Goal: Task Accomplishment & Management: Use online tool/utility

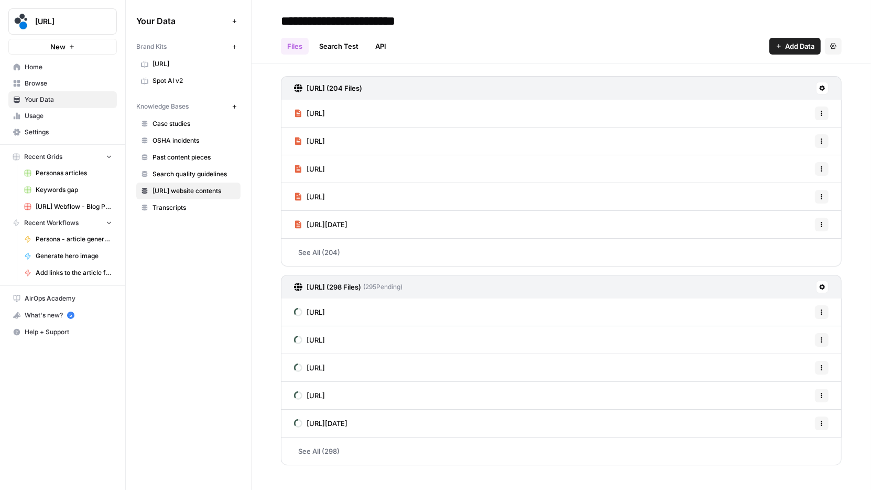
click at [822, 86] on icon at bounding box center [822, 88] width 6 height 6
click at [811, 77] on div "[URL] (204 Files)" at bounding box center [561, 88] width 561 height 24
click at [394, 449] on link "See All (298)" at bounding box center [561, 450] width 561 height 27
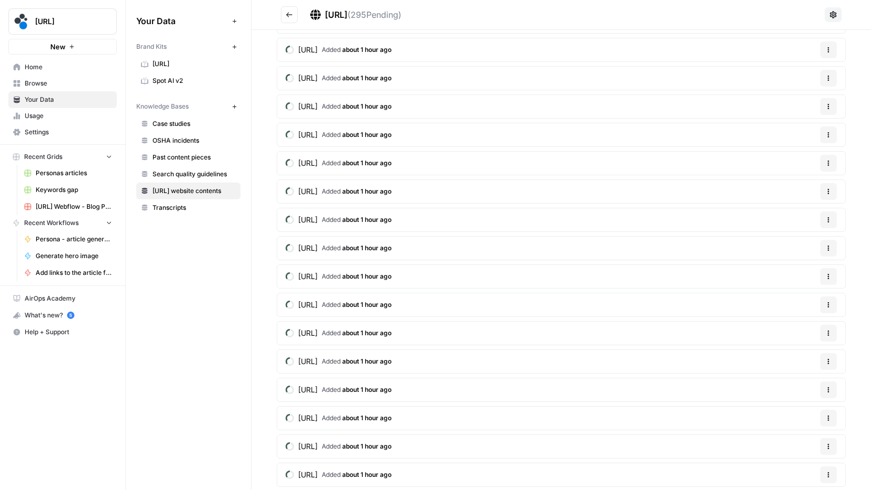
scroll to position [7888, 0]
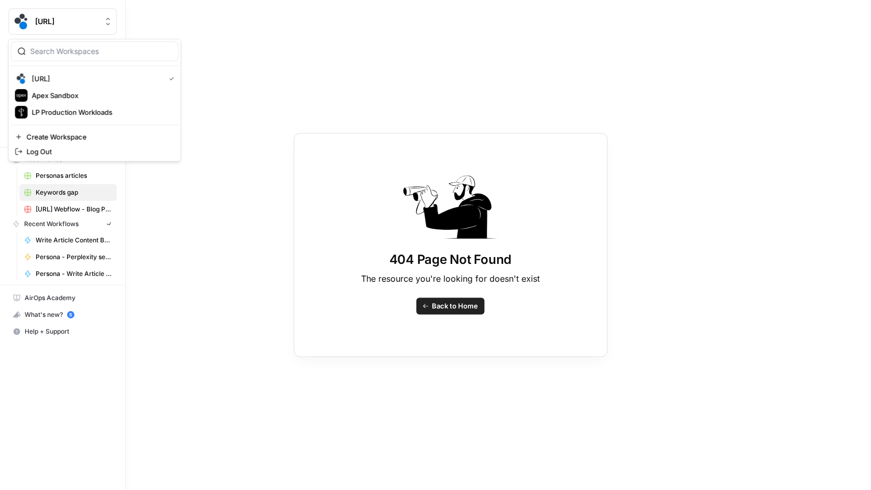
click at [11, 18] on button "[URL]" at bounding box center [62, 21] width 109 height 26
click at [39, 24] on span "[URL]" at bounding box center [66, 21] width 63 height 10
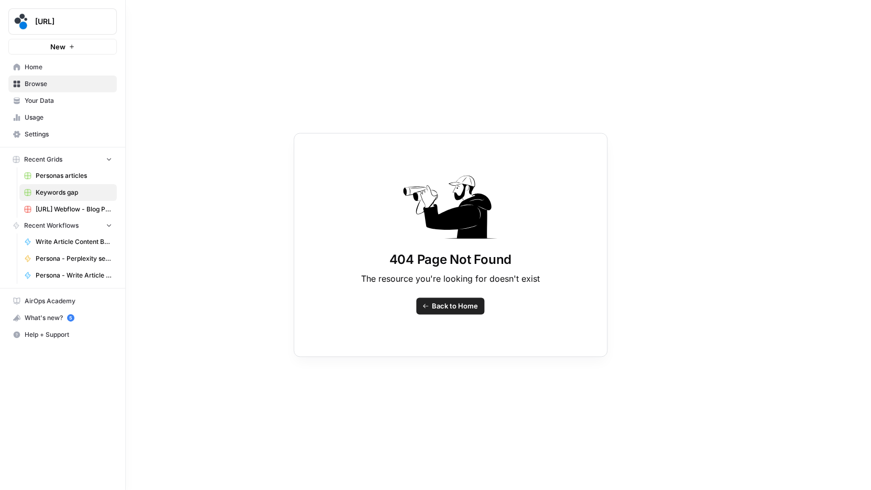
click at [46, 96] on span "Your Data" at bounding box center [69, 100] width 88 height 9
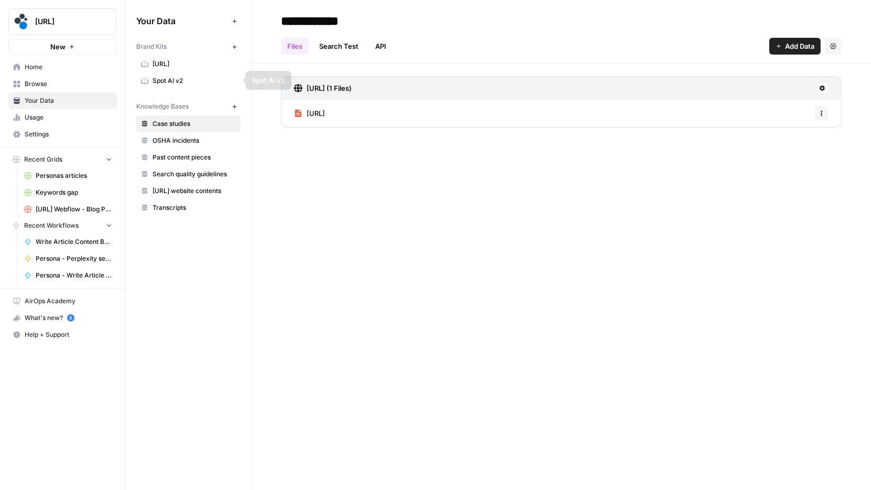
click at [86, 92] on link "Your Data" at bounding box center [62, 100] width 109 height 17
click at [93, 87] on span "Browse" at bounding box center [69, 83] width 88 height 9
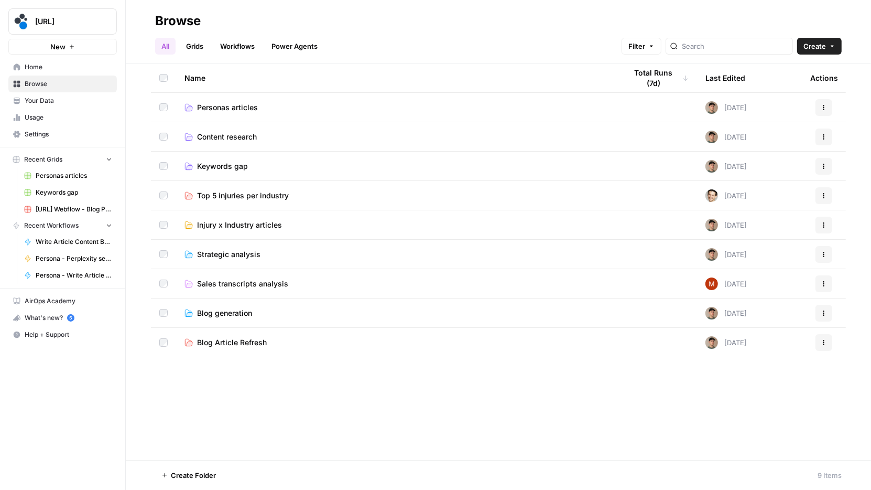
click at [254, 107] on span "Personas articles" at bounding box center [227, 107] width 61 height 10
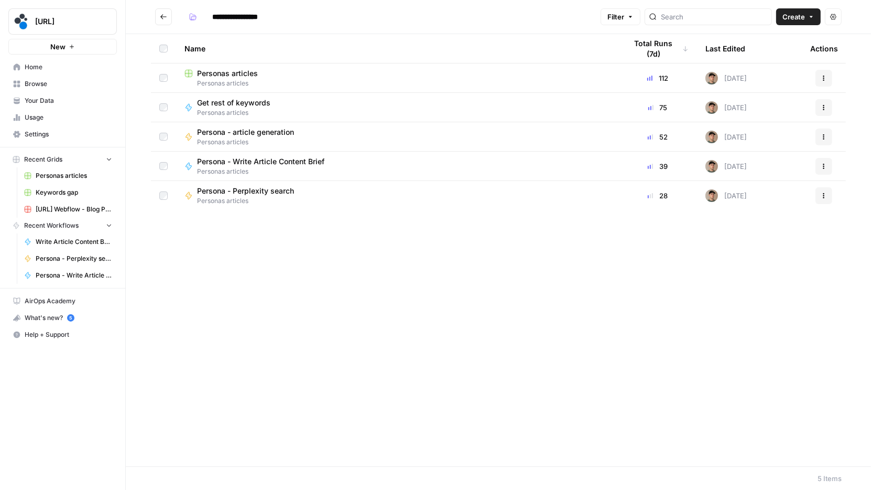
click at [261, 74] on div "Personas articles" at bounding box center [398, 73] width 426 height 10
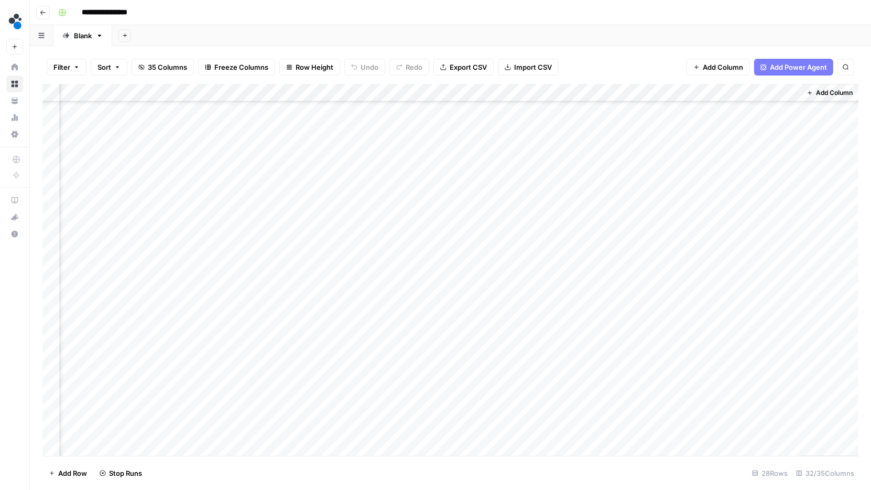
scroll to position [0, 2533]
click at [583, 46] on div "Add Sheet" at bounding box center [491, 35] width 759 height 21
click at [432, 34] on div "Add Sheet" at bounding box center [491, 35] width 759 height 21
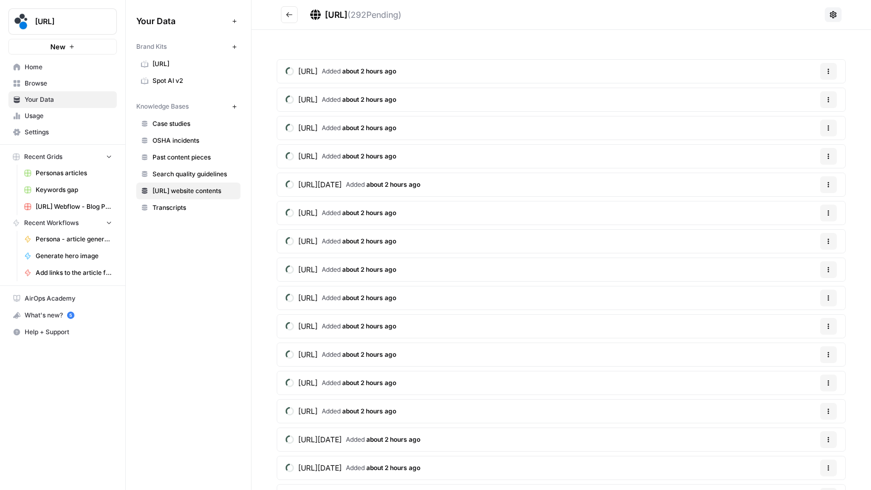
scroll to position [7888, 0]
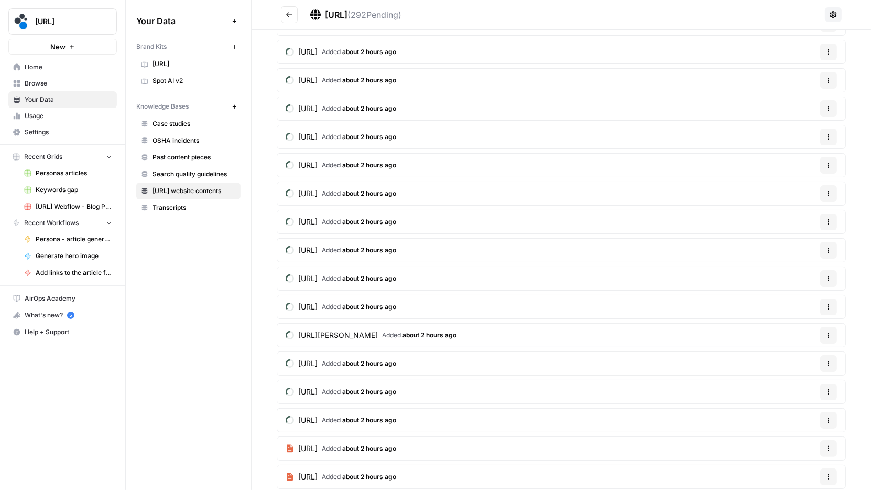
click at [62, 71] on link "Home" at bounding box center [62, 67] width 109 height 17
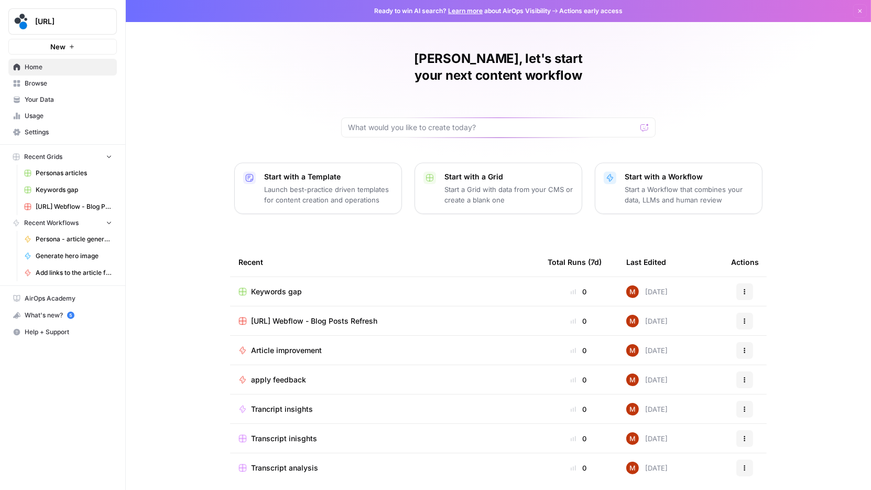
click at [286, 286] on span "Keywords gap" at bounding box center [276, 291] width 51 height 10
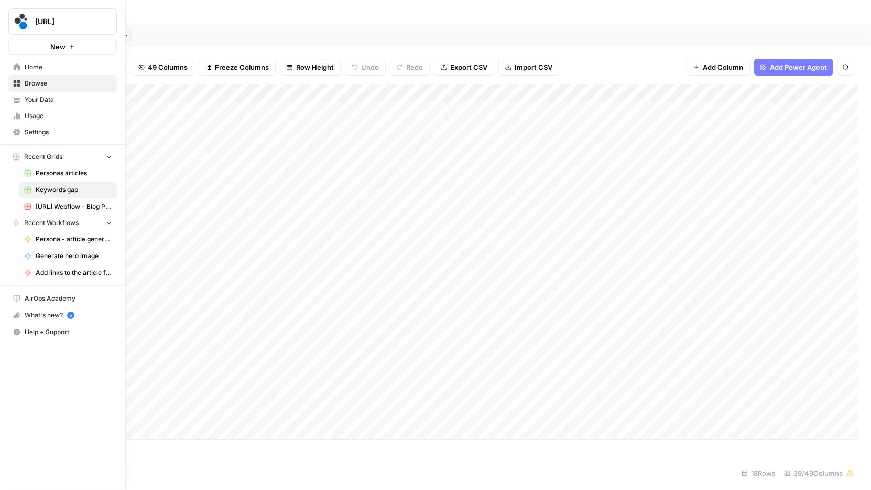
click at [18, 81] on icon at bounding box center [17, 83] width 7 height 7
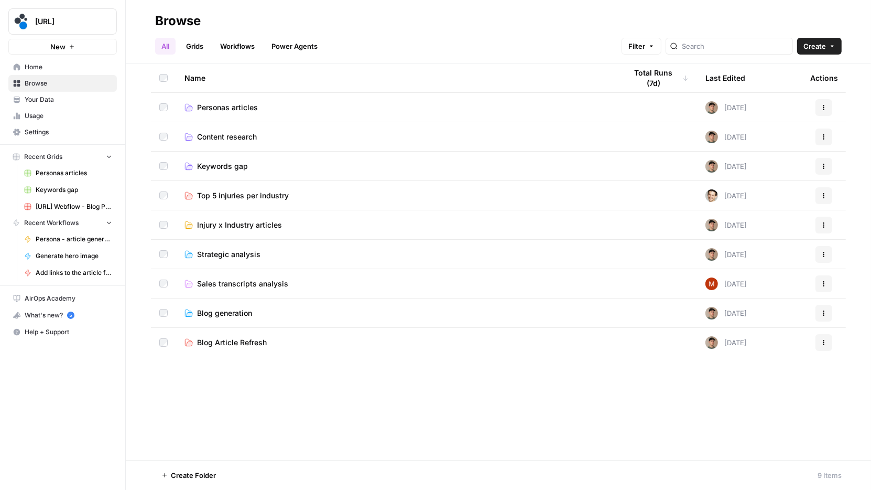
click at [238, 102] on span "Personas articles" at bounding box center [227, 107] width 61 height 10
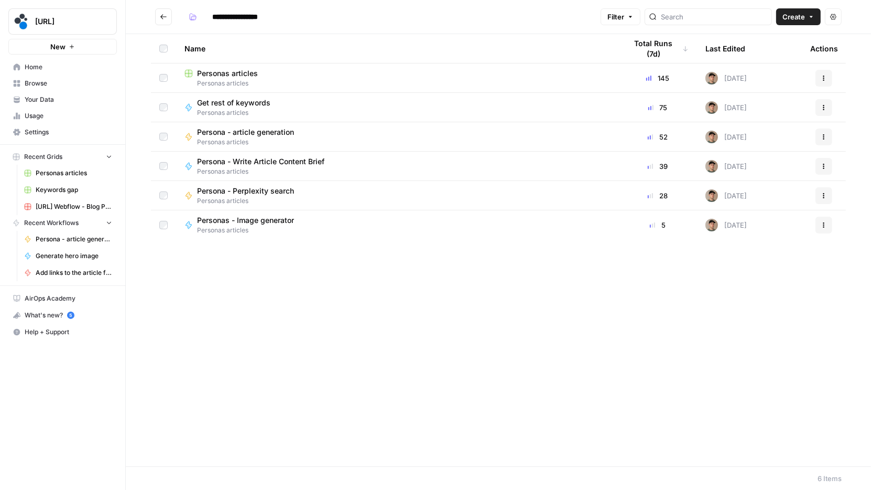
click at [256, 67] on td "Personas articles Personas articles" at bounding box center [397, 77] width 442 height 29
click at [267, 72] on div "Personas articles" at bounding box center [398, 73] width 426 height 10
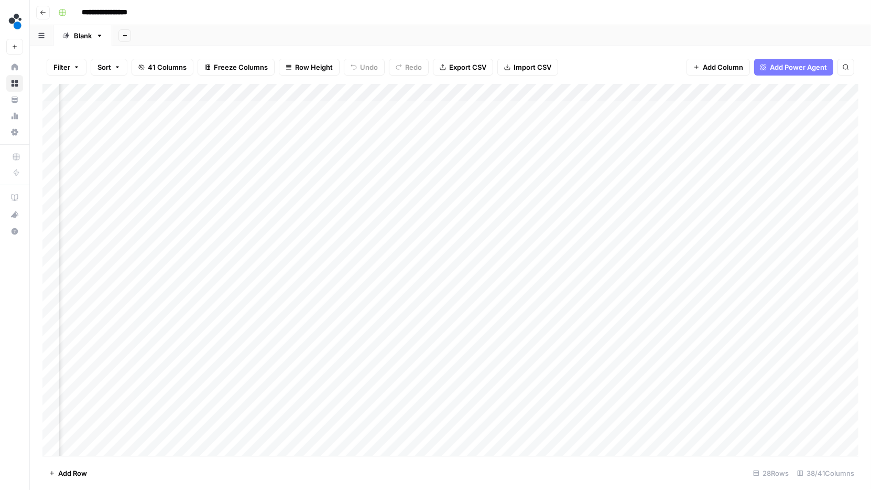
scroll to position [0, 2272]
click at [474, 92] on div "Add Column" at bounding box center [450, 270] width 816 height 372
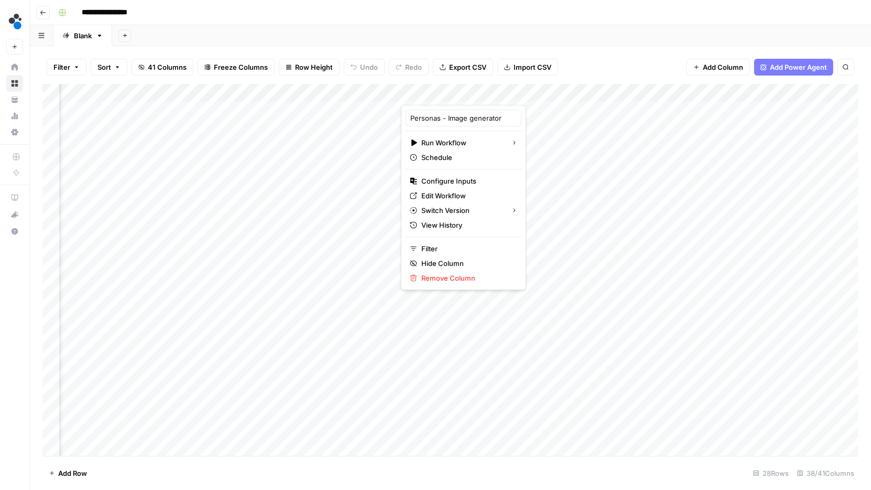
click at [474, 92] on div at bounding box center [448, 94] width 95 height 21
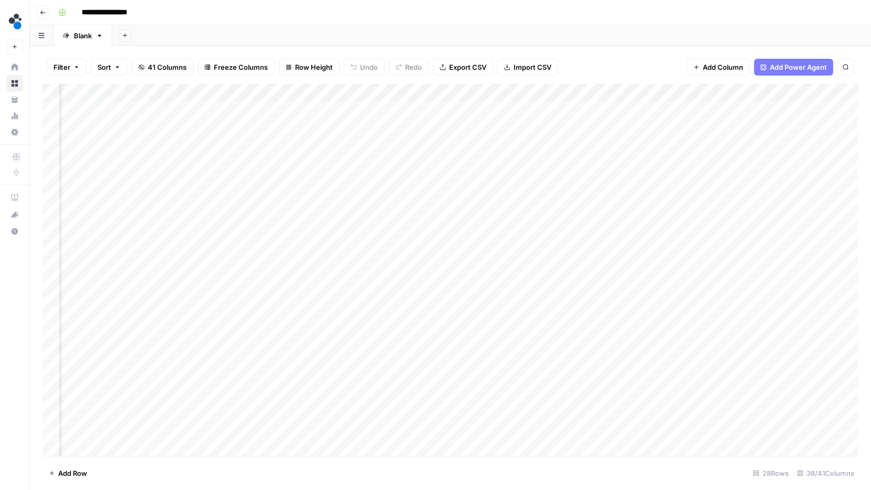
click at [526, 24] on header "**********" at bounding box center [450, 12] width 841 height 25
click at [453, 92] on div "Add Column" at bounding box center [450, 270] width 816 height 372
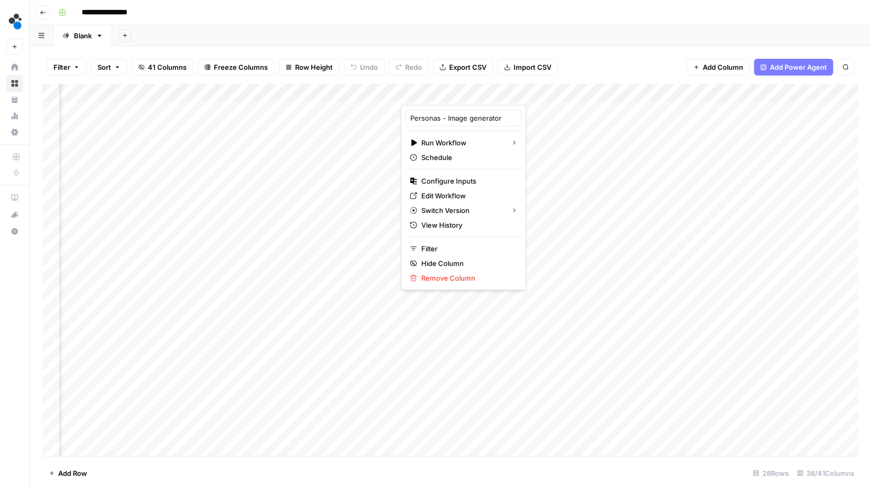
click at [453, 92] on div at bounding box center [448, 94] width 95 height 21
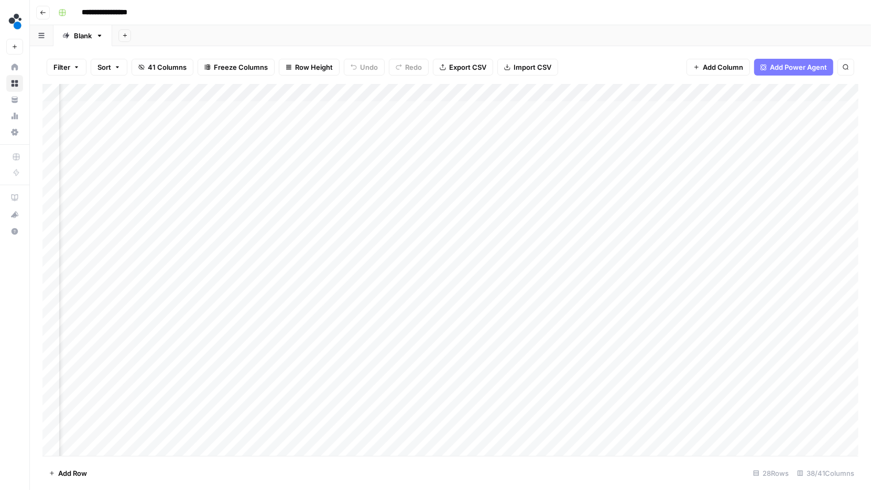
click at [587, 44] on div "Add Sheet" at bounding box center [491, 35] width 759 height 21
click at [581, 92] on div "Add Column" at bounding box center [450, 270] width 816 height 372
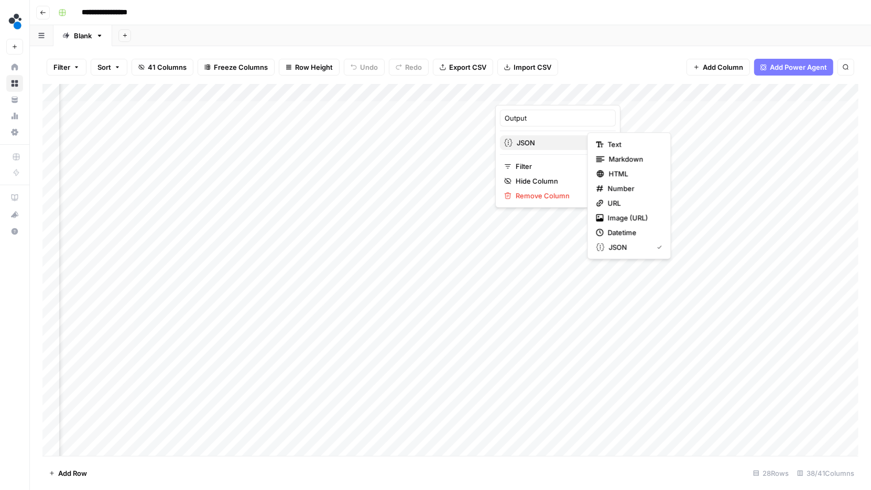
click at [576, 143] on div "JSON" at bounding box center [557, 142] width 107 height 10
click at [577, 89] on div at bounding box center [542, 94] width 95 height 21
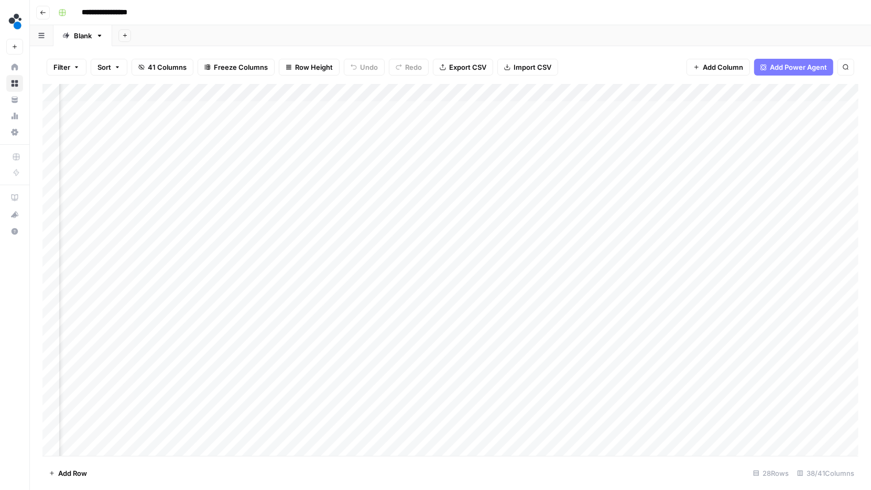
click at [580, 77] on div "Filter Sort 41 Columns Freeze Columns Row Height Undo Redo Export CSV Import CS…" at bounding box center [450, 67] width 816 height 34
click at [456, 109] on div "Add Column" at bounding box center [450, 270] width 816 height 372
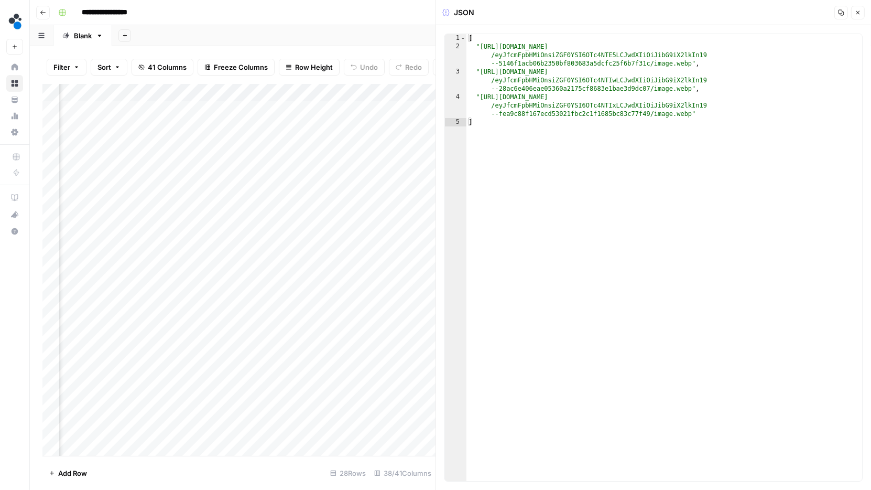
click at [426, 114] on div "Add Column" at bounding box center [238, 270] width 393 height 372
click at [861, 15] on button "Close" at bounding box center [858, 13] width 14 height 14
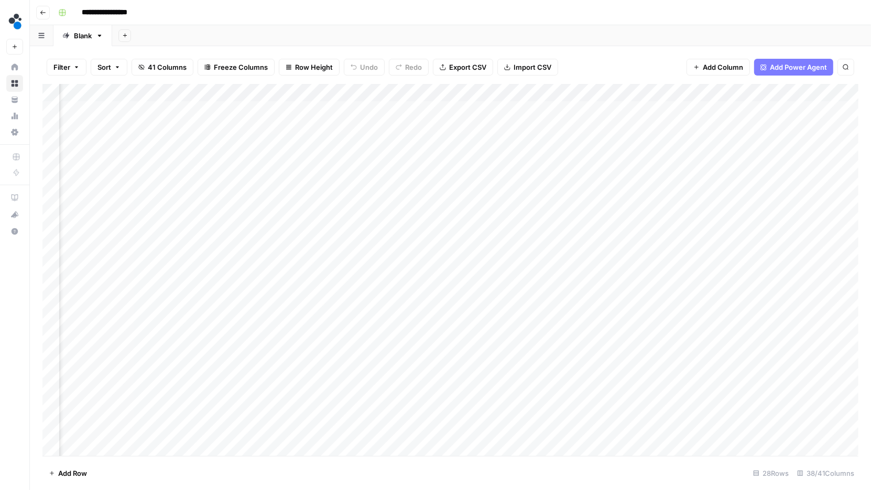
scroll to position [0, 2571]
click at [431, 117] on div "Add Column" at bounding box center [450, 270] width 816 height 372
click at [323, 120] on div "Add Column" at bounding box center [450, 270] width 816 height 372
click at [327, 111] on div "Add Column" at bounding box center [450, 270] width 816 height 372
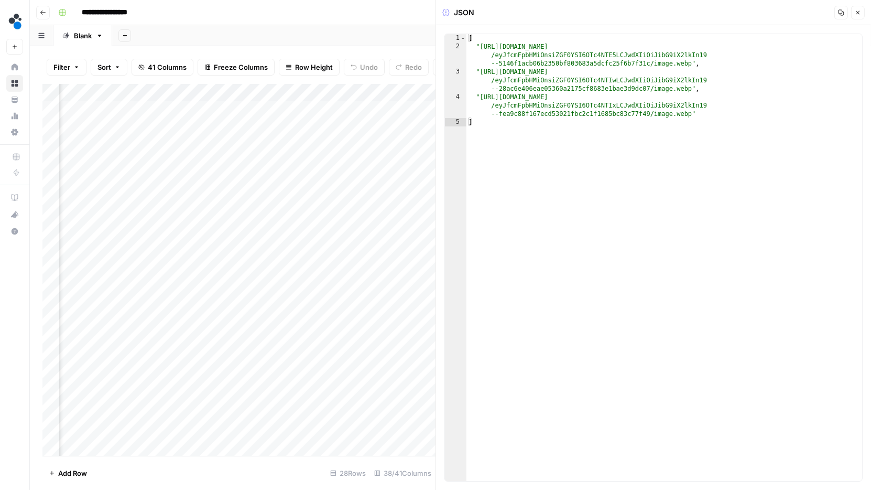
click at [350, 48] on div "Filter Sort 41 Columns Freeze Columns Row Height Undo Redo Export CSV Import CS…" at bounding box center [233, 267] width 406 height 443
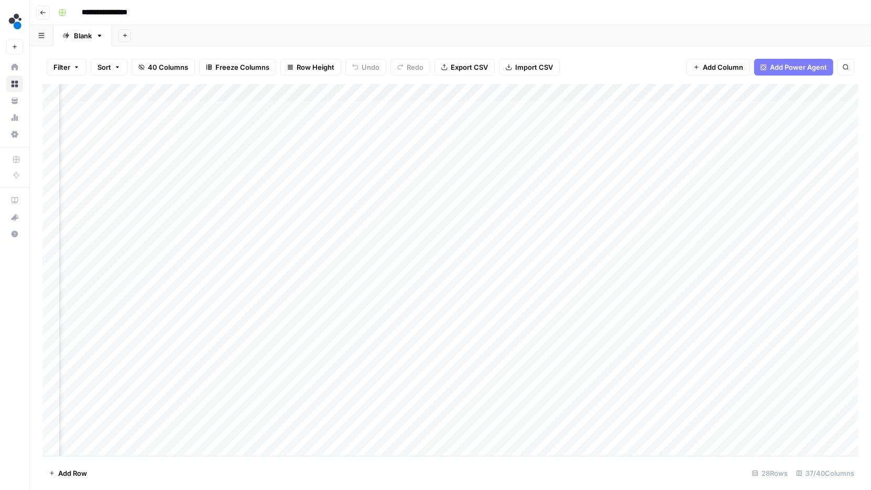
scroll to position [1, 3005]
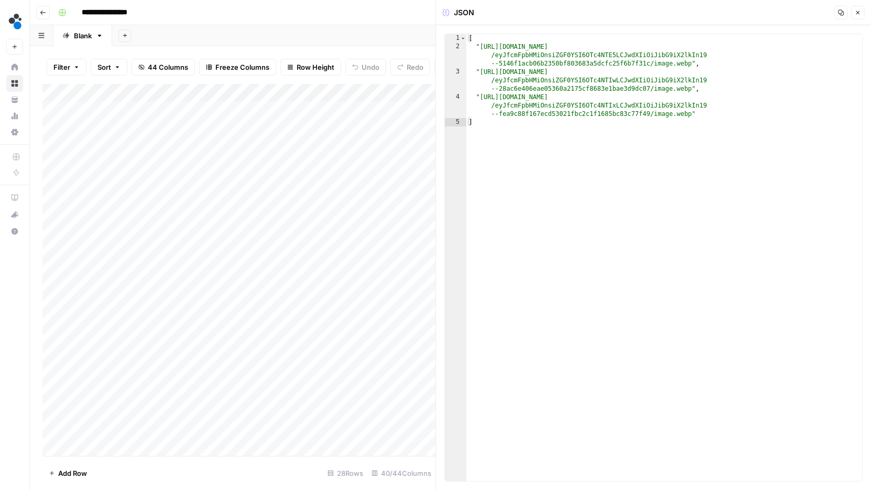
click at [861, 13] on button "Close" at bounding box center [858, 13] width 14 height 14
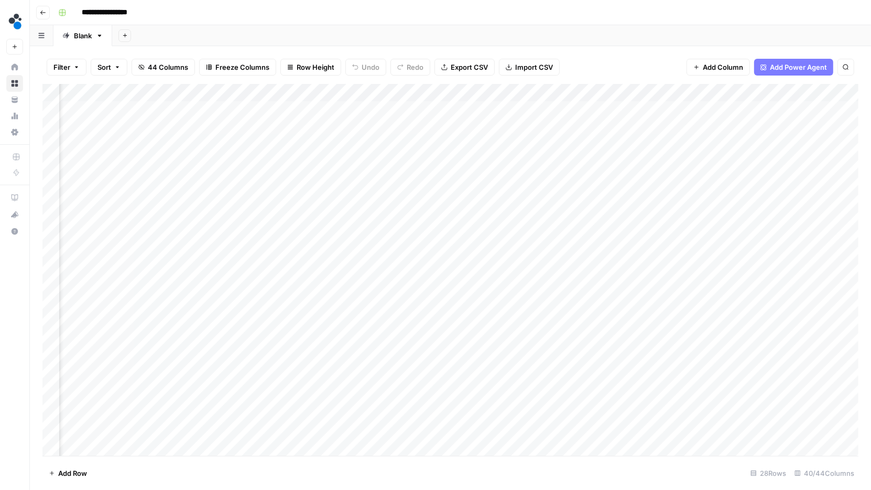
scroll to position [0, 2451]
click at [400, 111] on div "Add Column" at bounding box center [450, 270] width 816 height 372
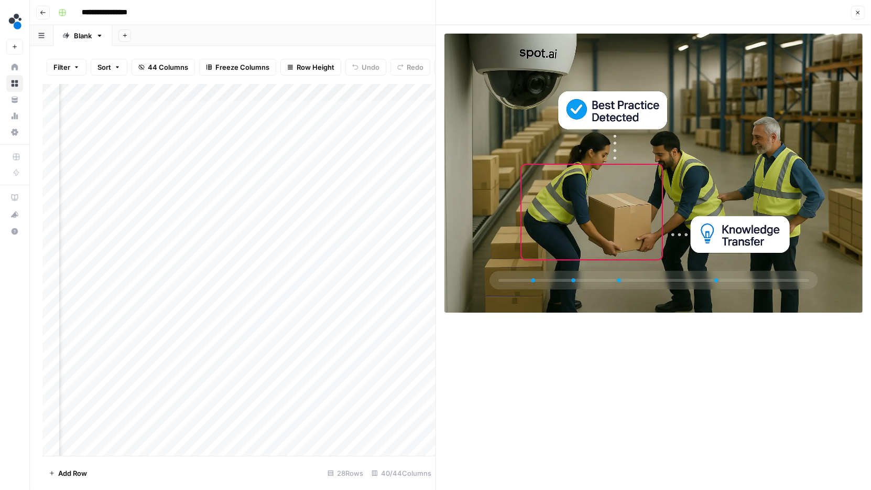
click at [614, 177] on img at bounding box center [653, 173] width 418 height 279
click at [352, 142] on div "Add Column" at bounding box center [238, 270] width 393 height 372
click at [397, 145] on div "Add Column" at bounding box center [238, 270] width 393 height 372
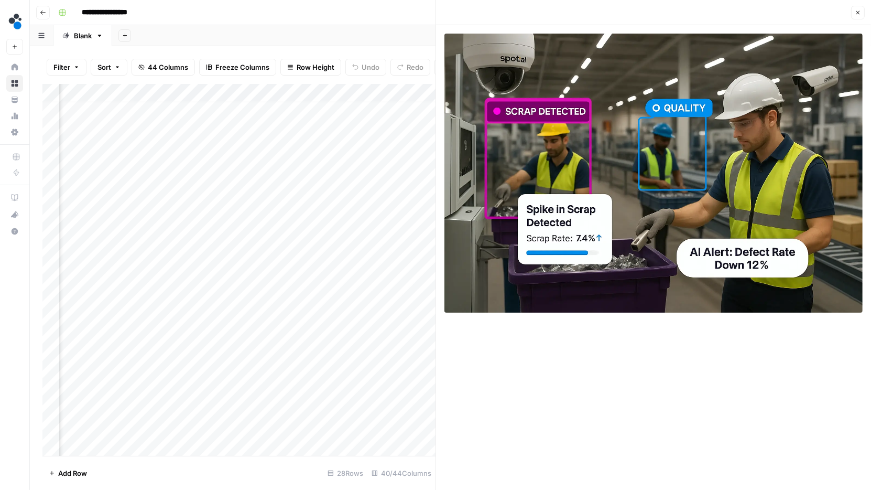
scroll to position [6, 2722]
click at [217, 139] on div "Add Column" at bounding box center [238, 270] width 393 height 372
click at [224, 139] on div "Add Column" at bounding box center [238, 270] width 393 height 372
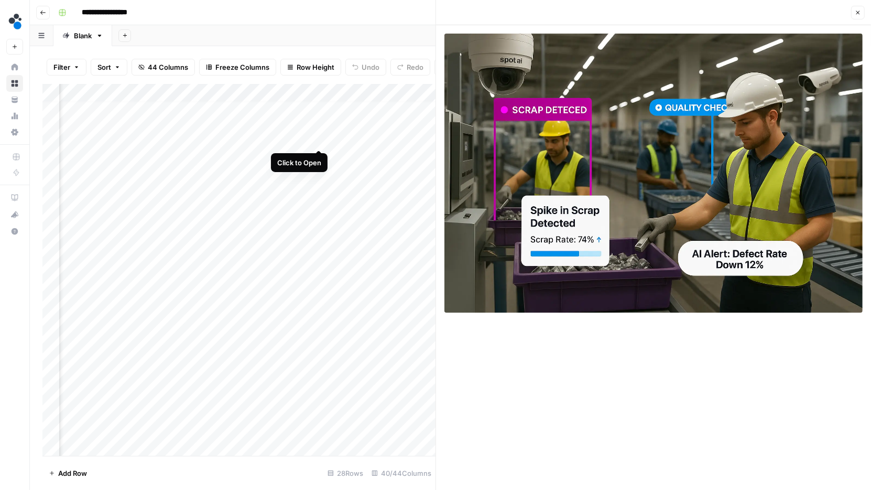
click at [319, 138] on div "Add Column" at bounding box center [238, 270] width 393 height 372
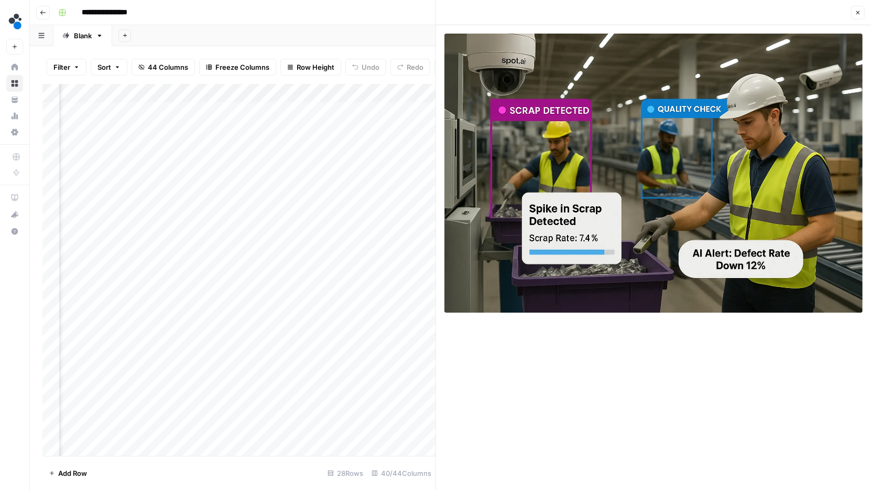
scroll to position [6, 3551]
click at [339, 335] on div "Add Column" at bounding box center [238, 270] width 393 height 372
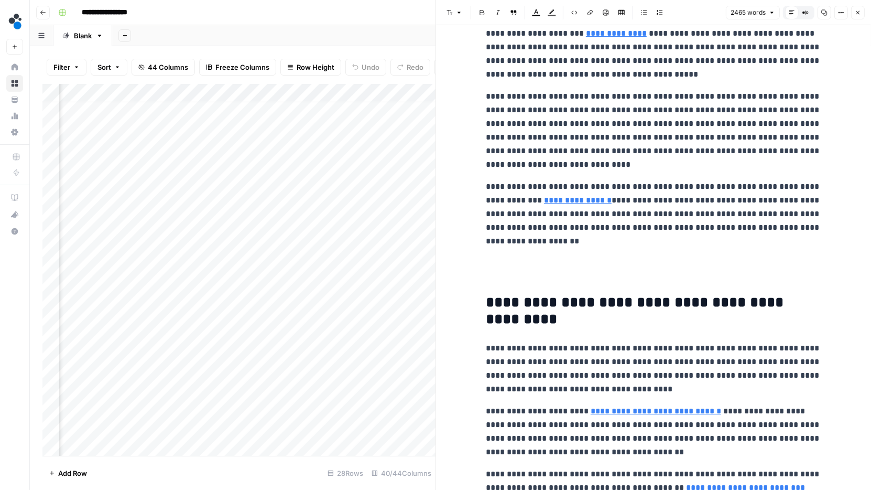
scroll to position [675, 0]
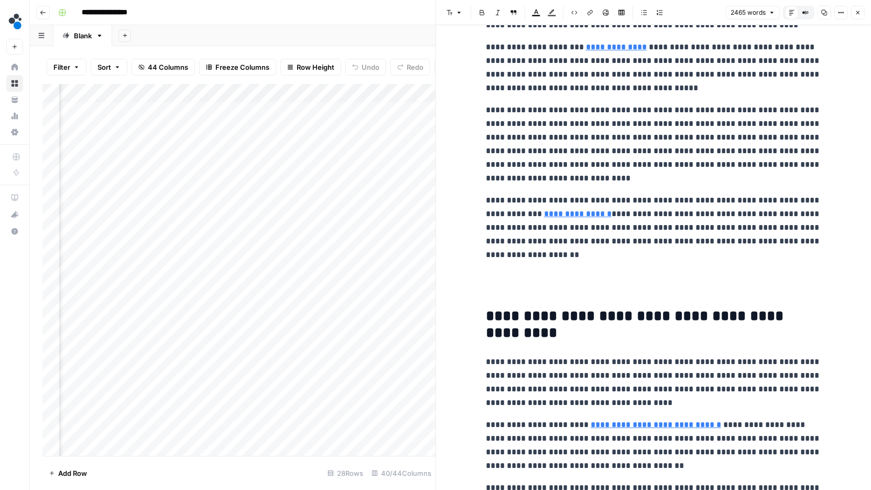
click at [341, 352] on div "Add Column" at bounding box center [238, 270] width 393 height 372
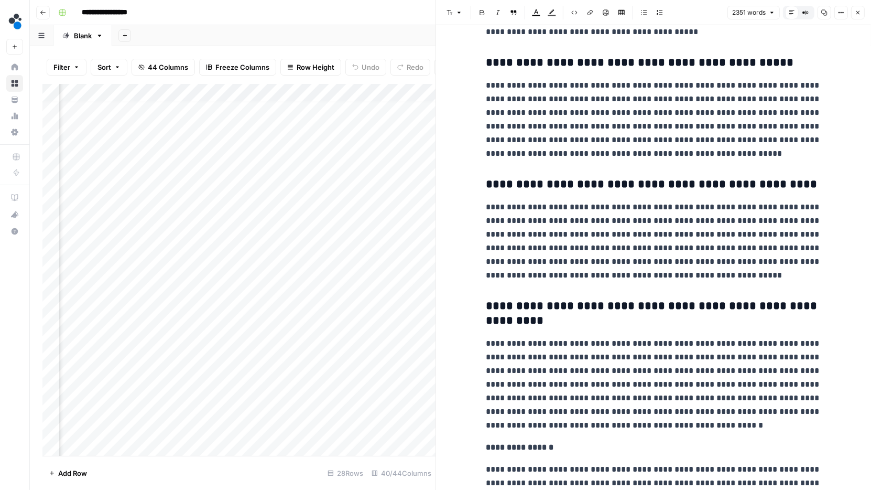
scroll to position [4162, 0]
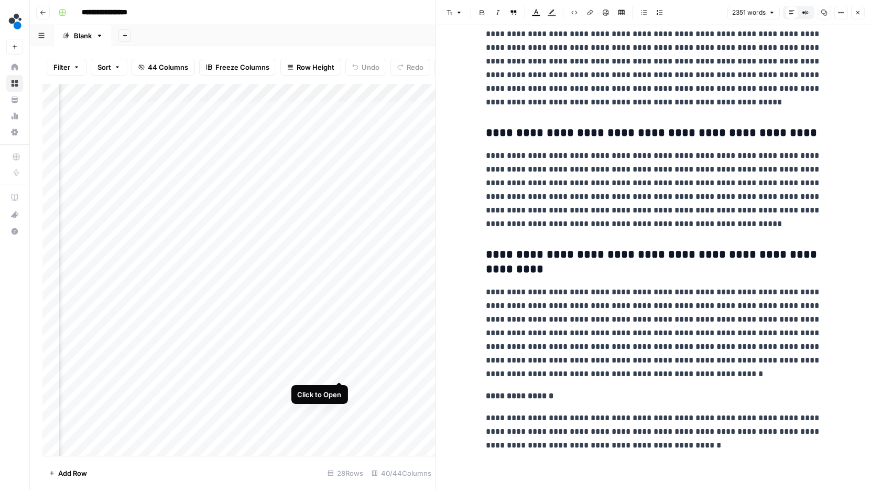
click at [342, 365] on div "Add Column" at bounding box center [238, 270] width 393 height 372
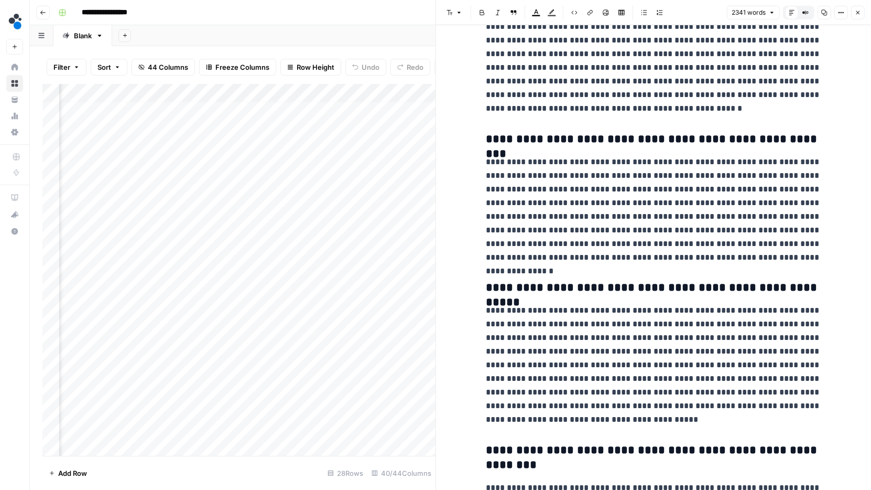
scroll to position [4096, 0]
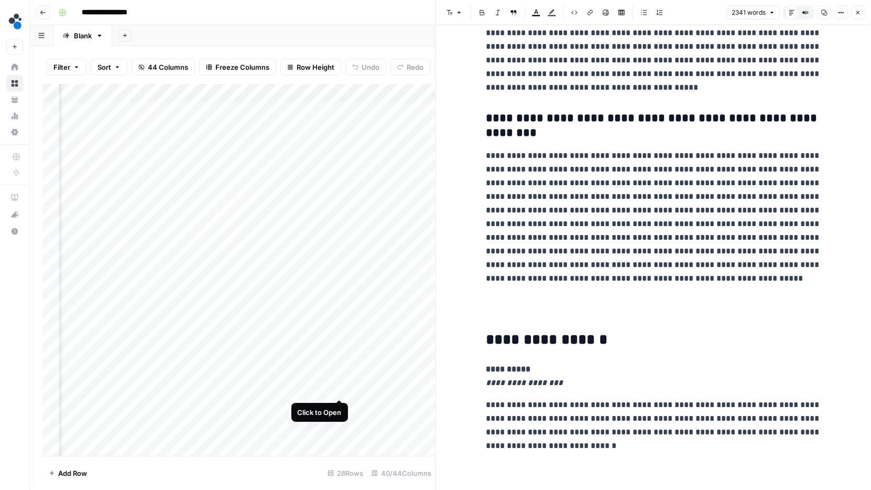
click at [339, 389] on div "Add Column" at bounding box center [238, 270] width 393 height 372
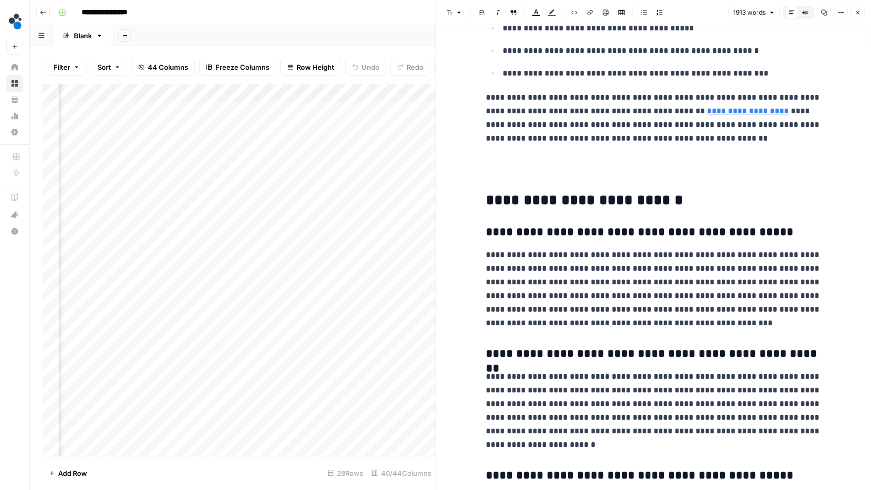
scroll to position [4232, 0]
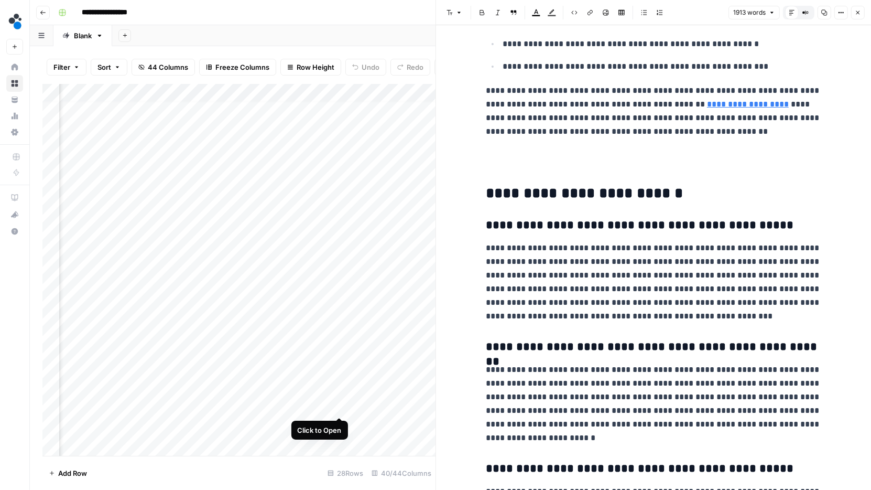
click at [342, 406] on div "Add Column" at bounding box center [238, 270] width 393 height 372
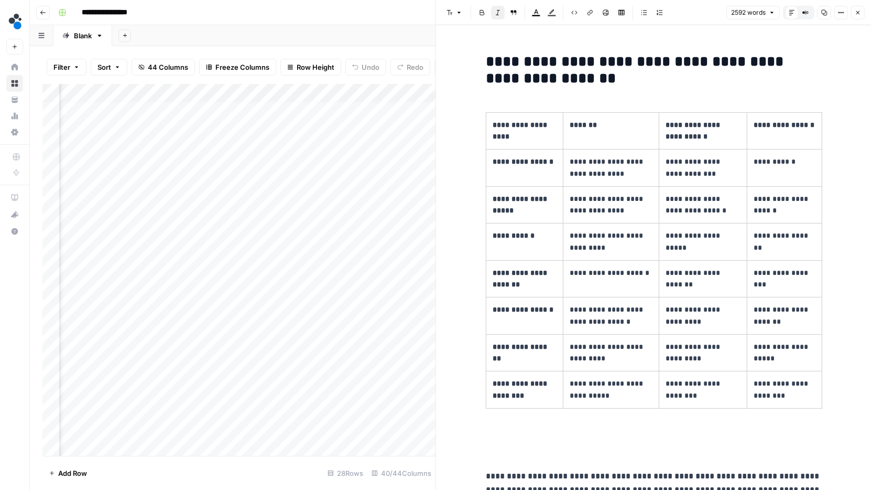
scroll to position [3119, 0]
click at [337, 421] on div "Add Column" at bounding box center [238, 270] width 393 height 372
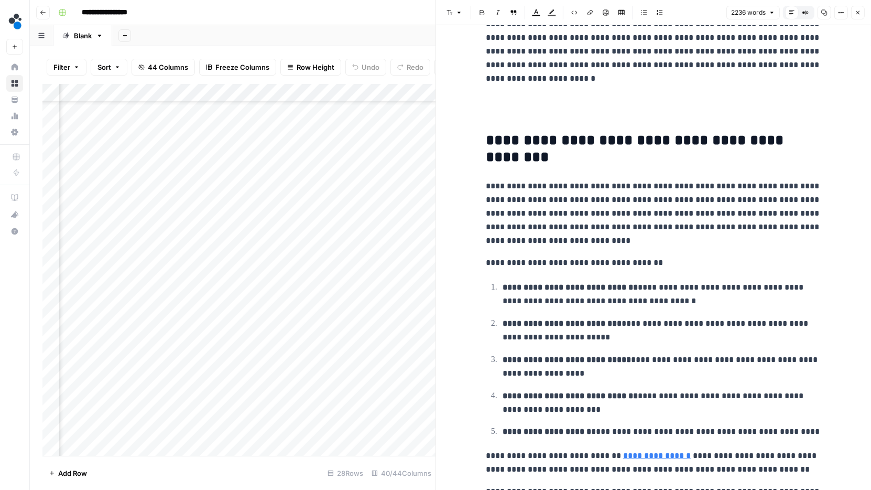
scroll to position [161, 3551]
click at [341, 285] on div "Add Column" at bounding box center [238, 270] width 393 height 372
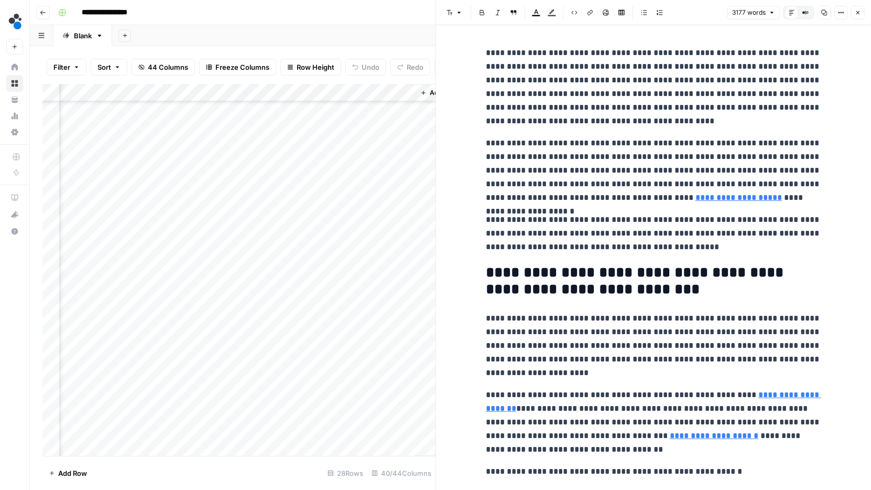
scroll to position [161, 3683]
click at [204, 377] on div "Add Column" at bounding box center [238, 270] width 393 height 372
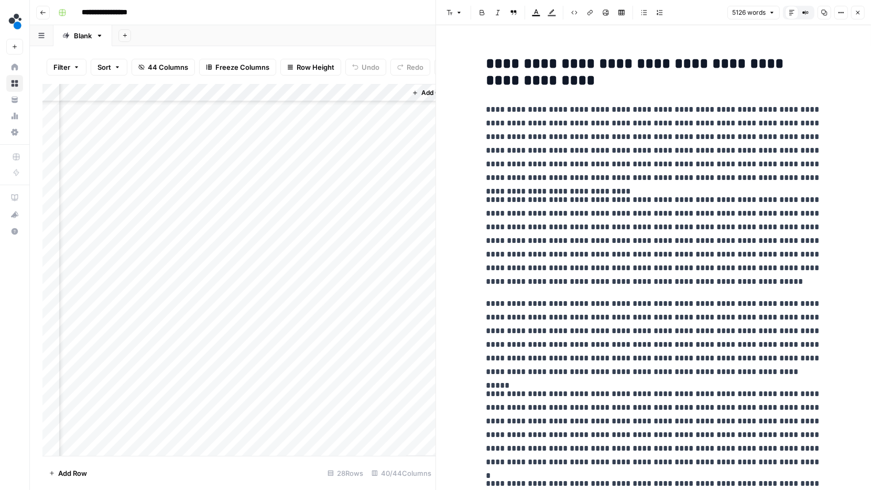
scroll to position [582, 0]
